Goal: Find specific page/section: Find specific page/section

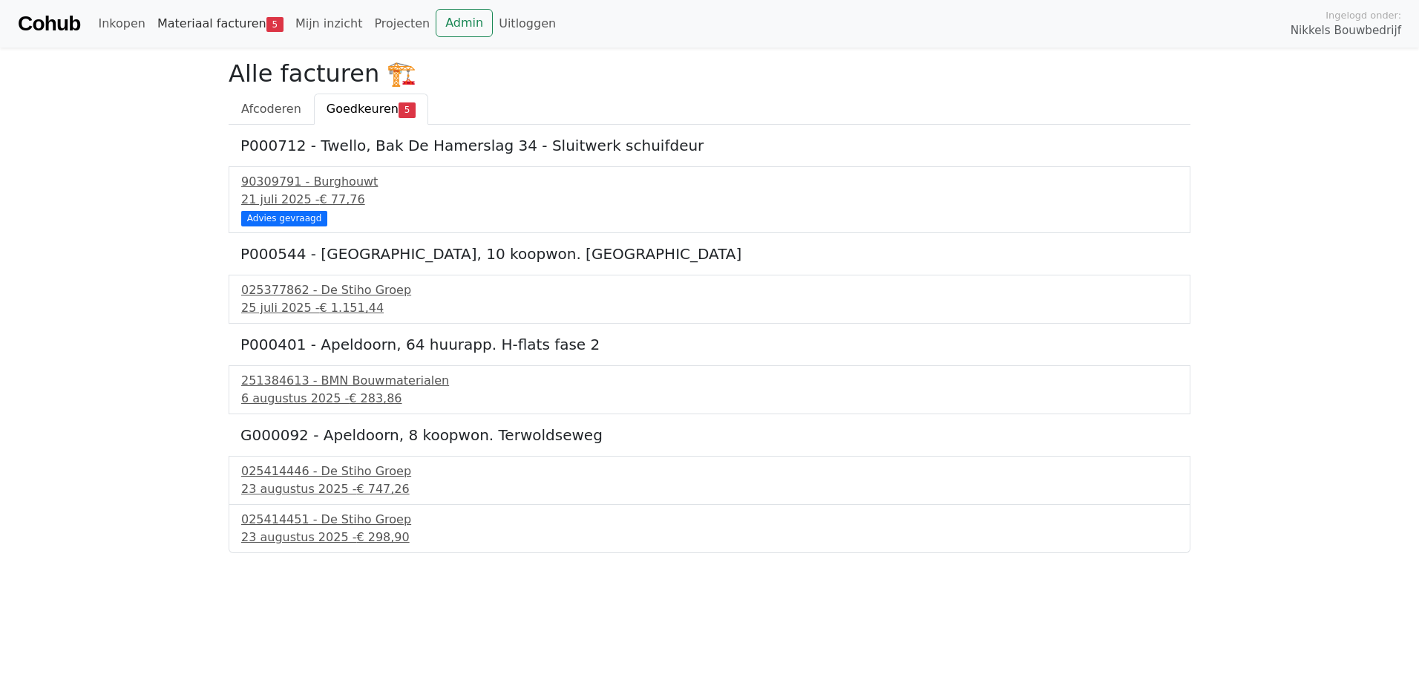
click at [229, 18] on link "Materiaal facturen 5" at bounding box center [220, 24] width 138 height 30
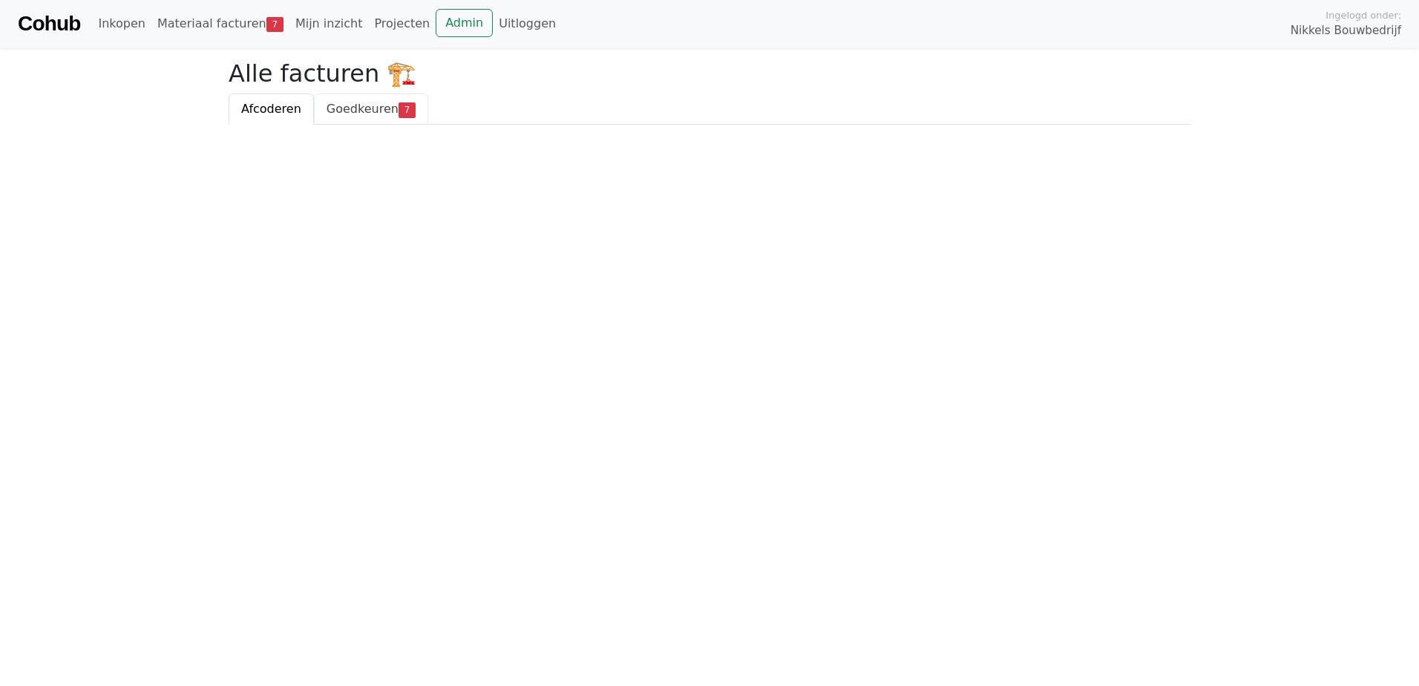
click at [366, 118] on link "Goedkeuren 7" at bounding box center [371, 108] width 114 height 31
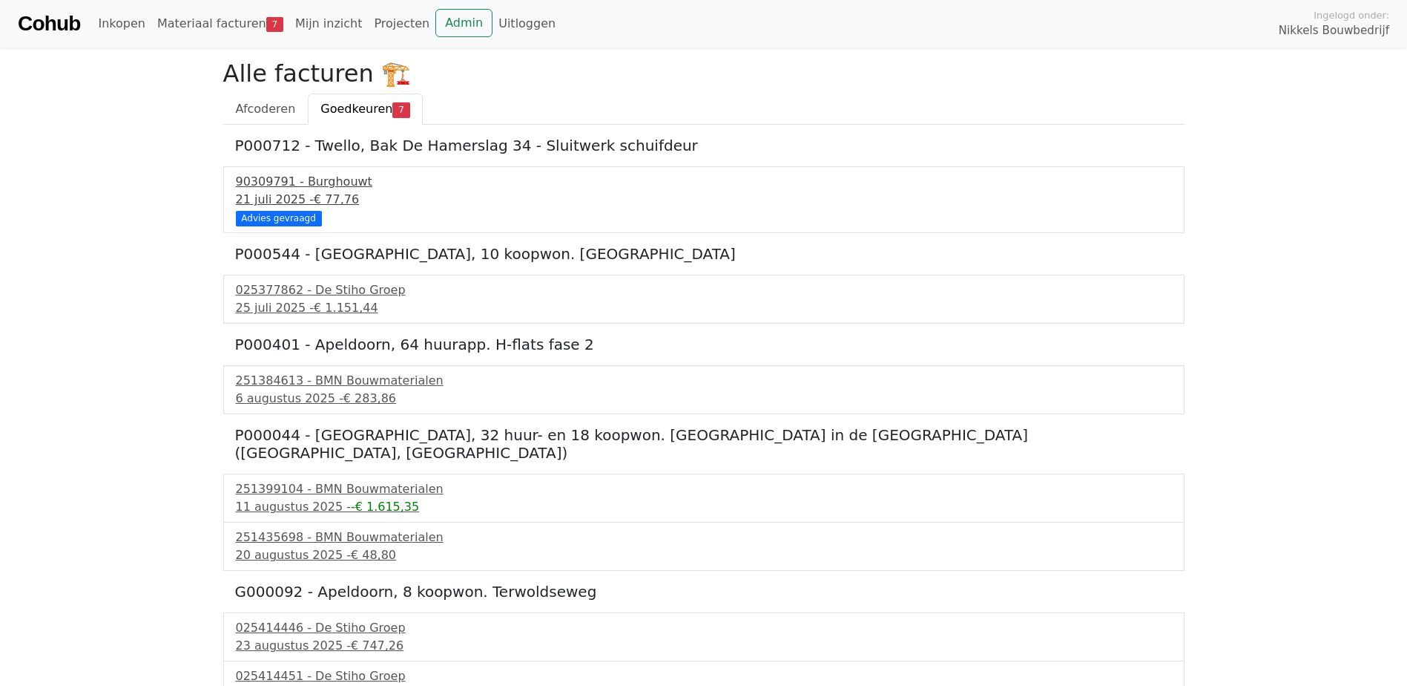
click at [330, 197] on span "€ 77,76" at bounding box center [336, 199] width 45 height 14
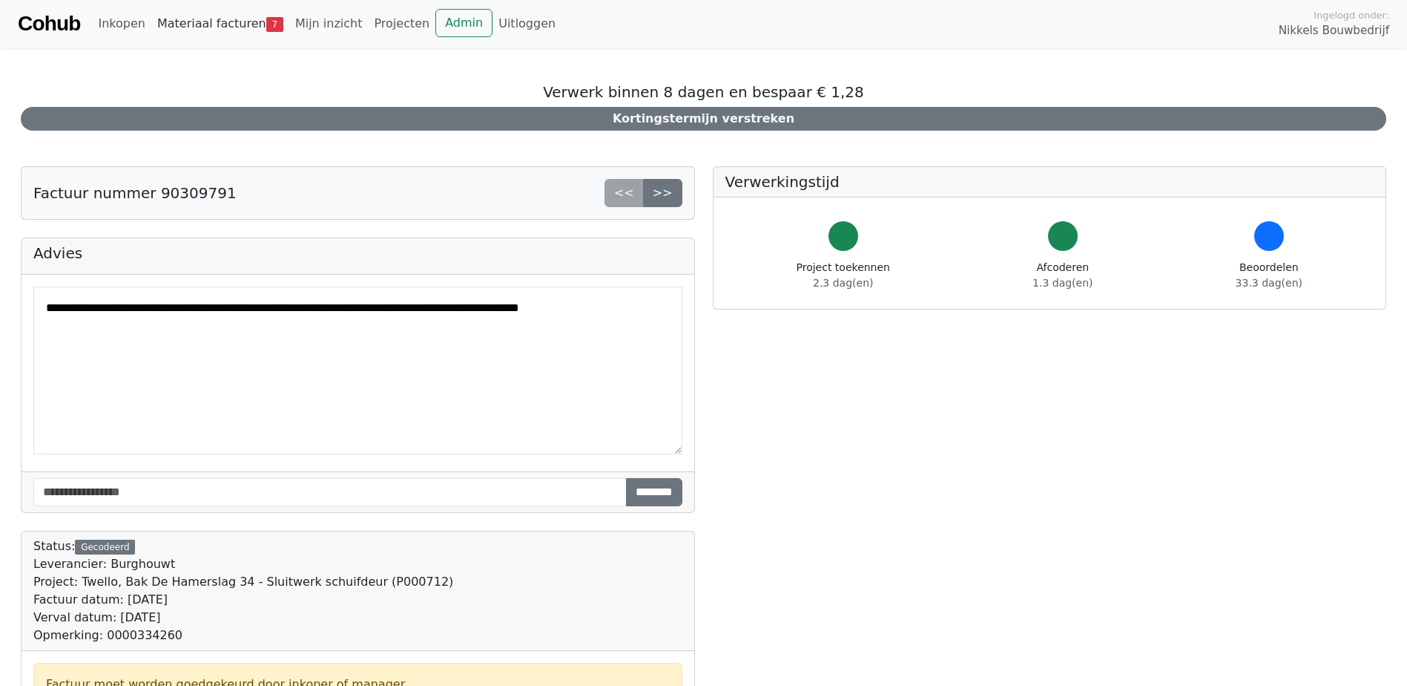
click at [185, 16] on link "Materiaal facturen 7" at bounding box center [220, 24] width 138 height 30
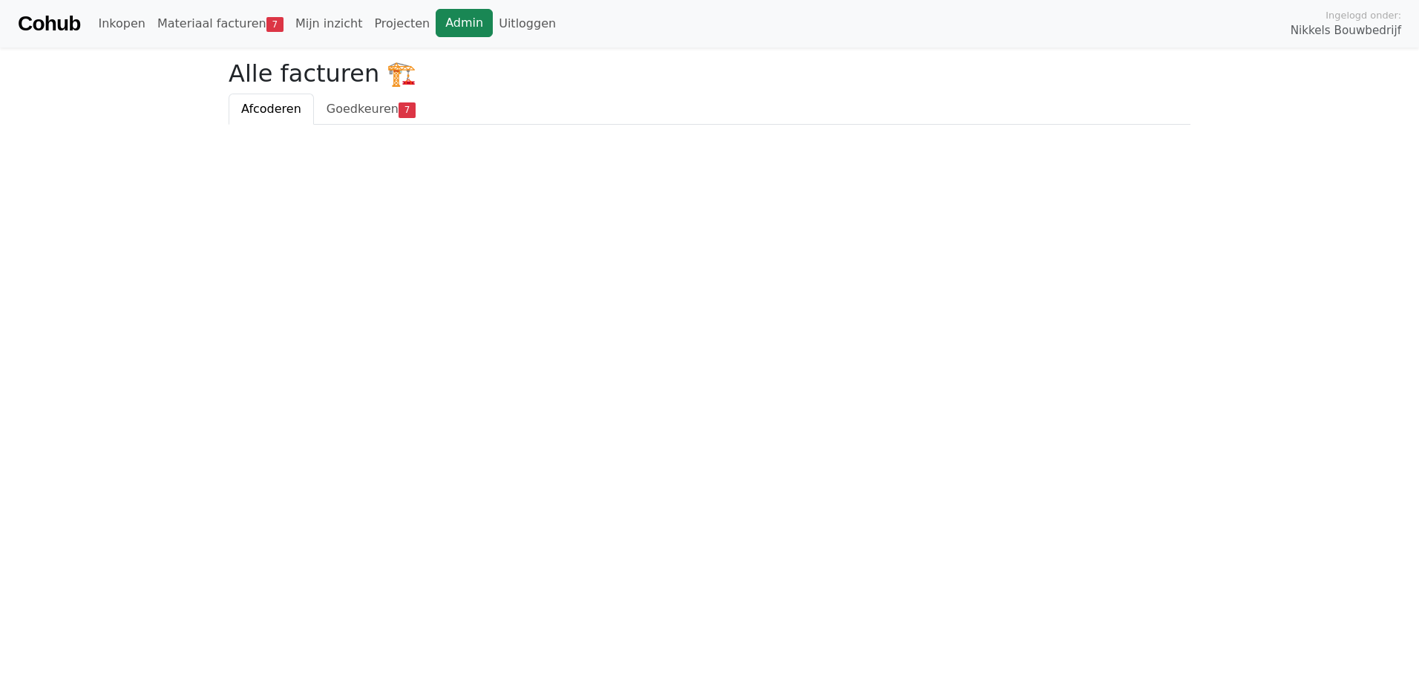
click at [436, 14] on link "Admin" at bounding box center [464, 23] width 57 height 28
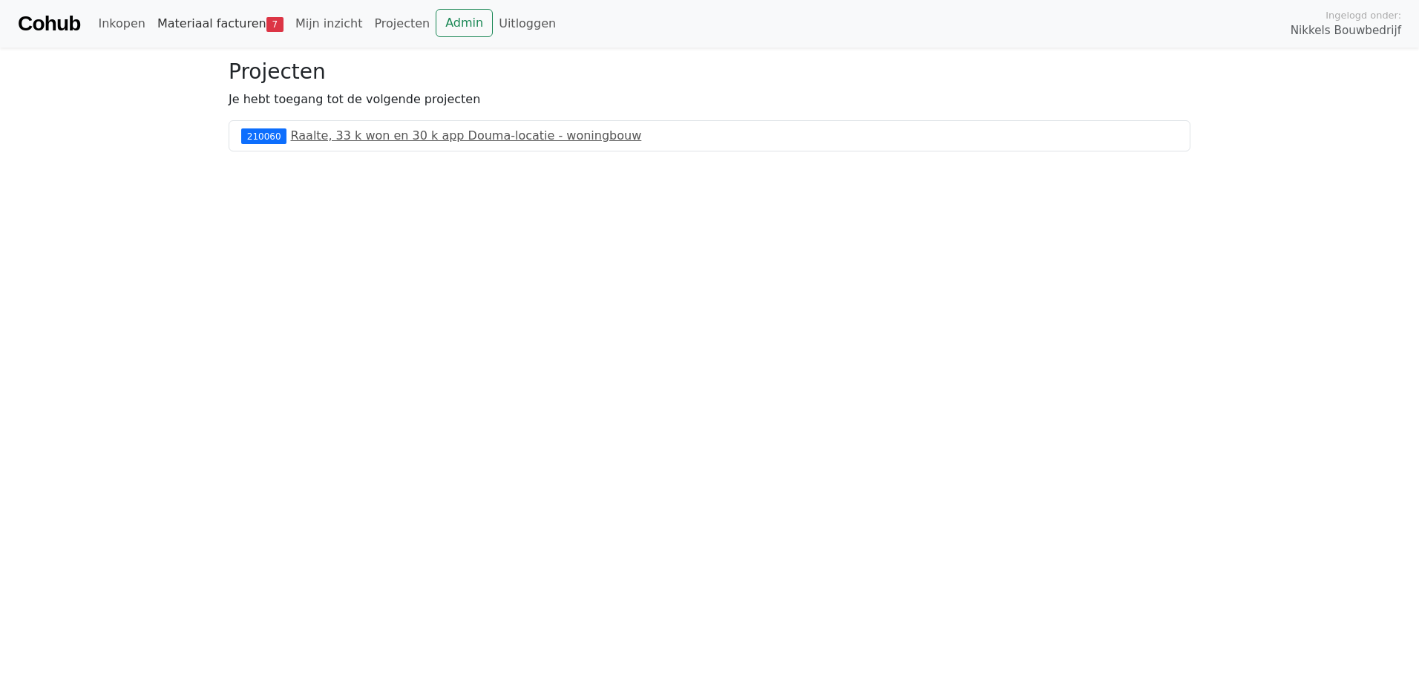
click at [211, 16] on link "Materiaal facturen 7" at bounding box center [220, 24] width 138 height 30
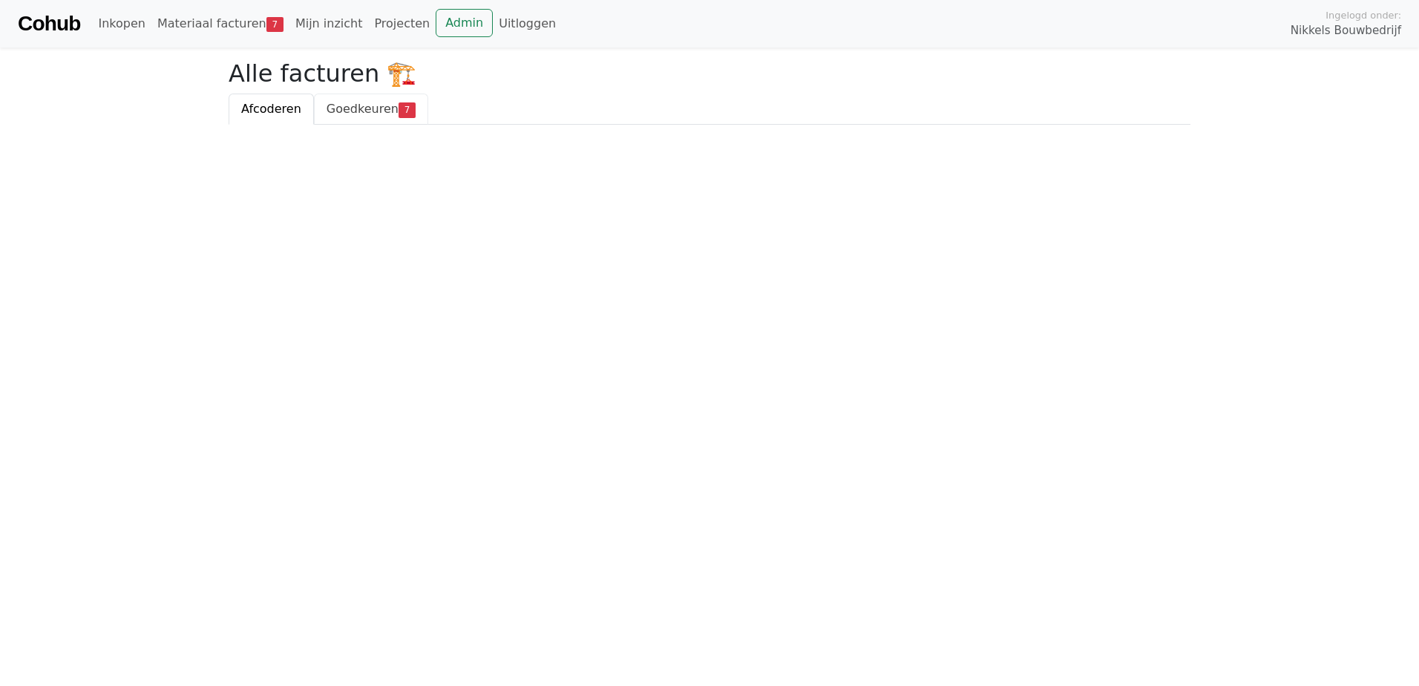
click at [378, 99] on link "Goedkeuren 7" at bounding box center [371, 108] width 114 height 31
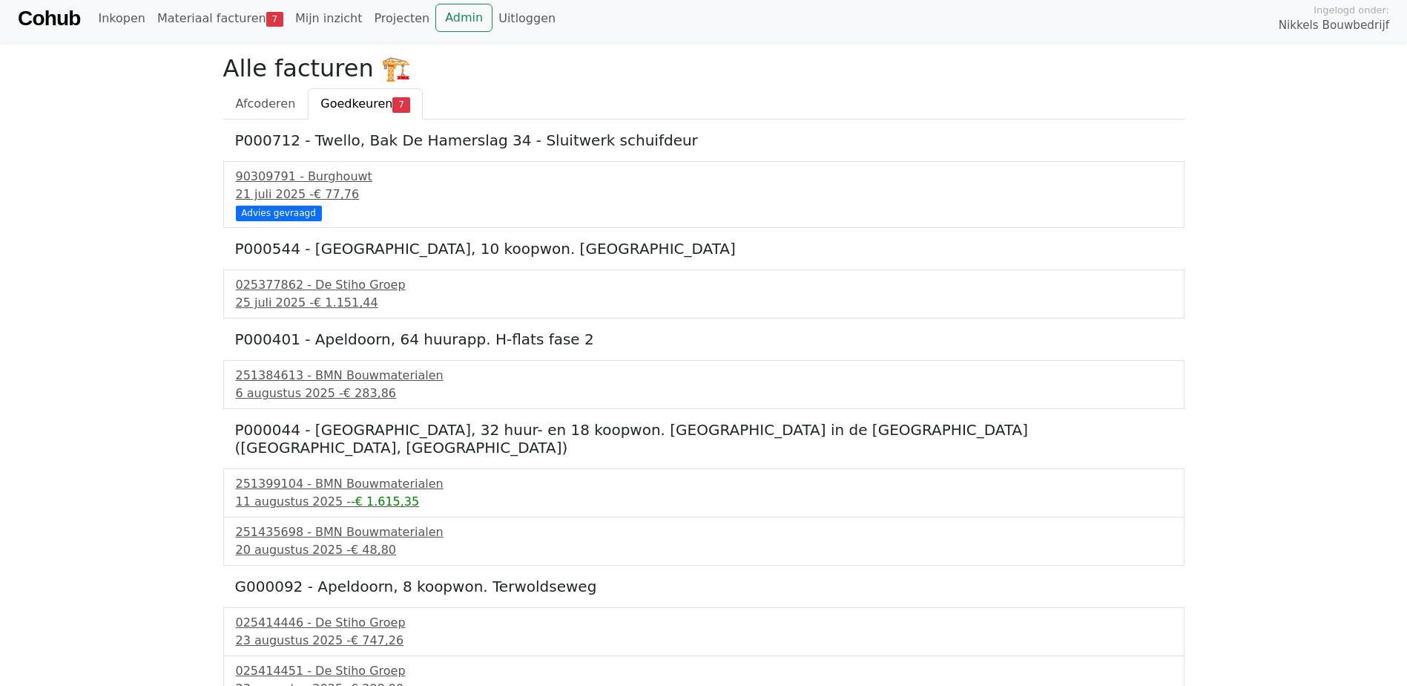
scroll to position [6, 0]
click at [436, 16] on link "Admin" at bounding box center [464, 17] width 57 height 28
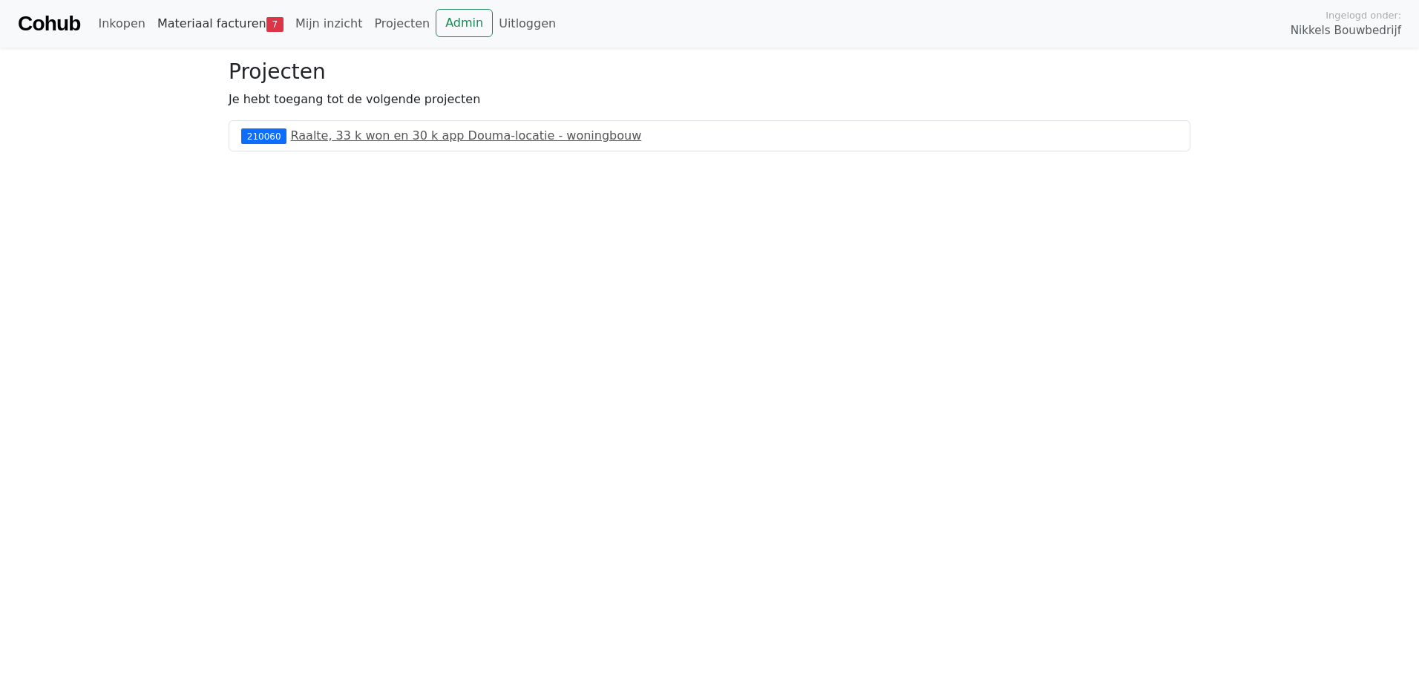
click at [217, 24] on link "Materiaal facturen 7" at bounding box center [220, 24] width 138 height 30
